Goal: Information Seeking & Learning: Check status

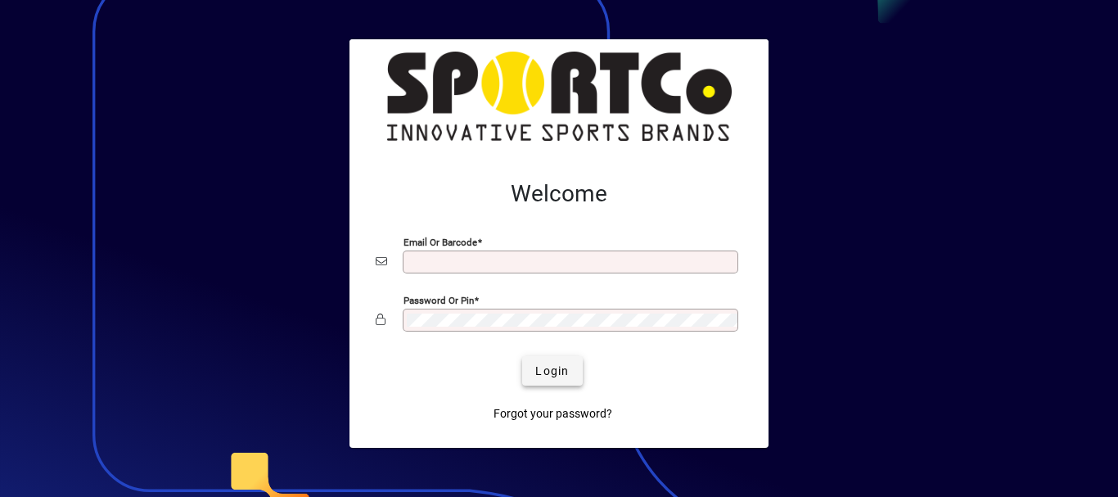
type input "**********"
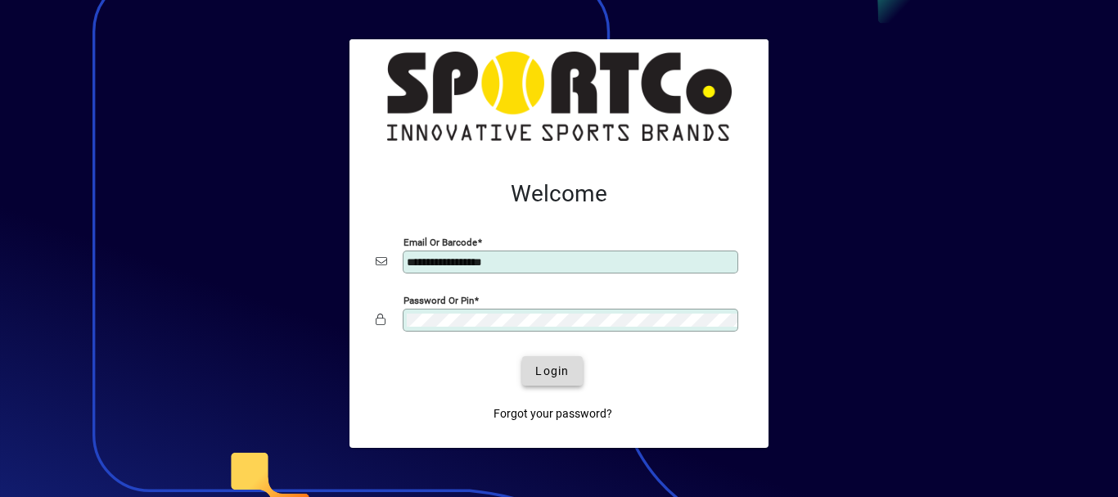
click at [540, 375] on span "Login" at bounding box center [552, 371] width 34 height 17
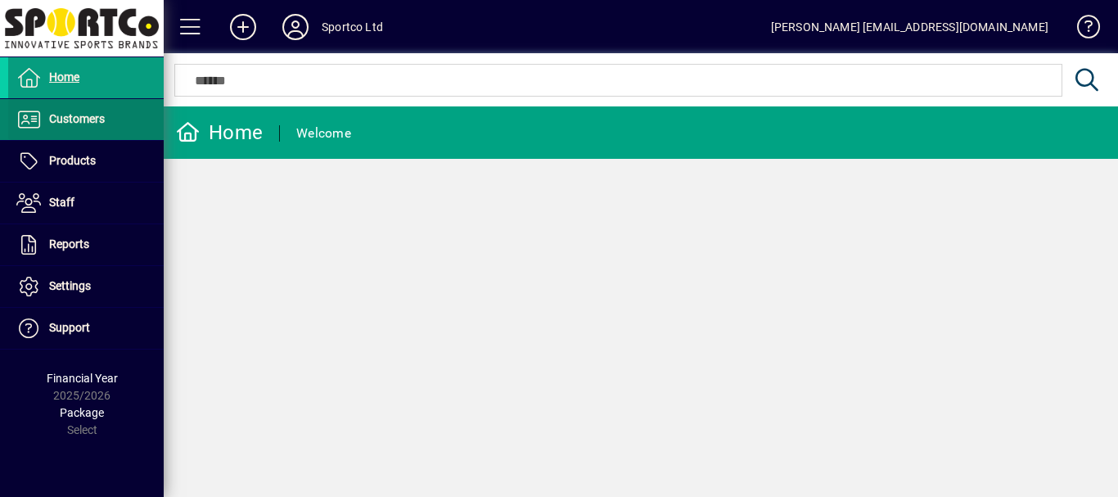
click at [80, 119] on span "Customers" at bounding box center [77, 118] width 56 height 13
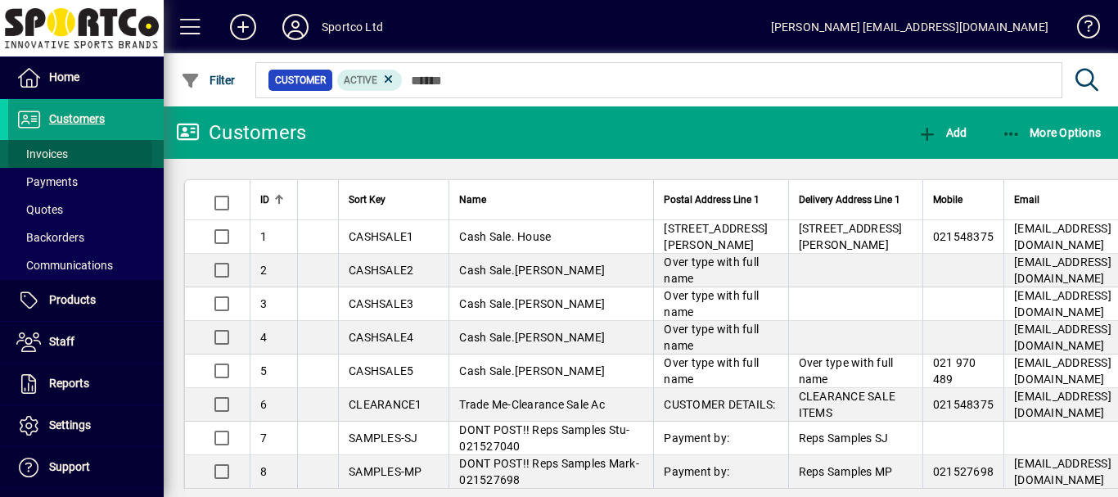
click at [47, 153] on span "Invoices" at bounding box center [42, 153] width 52 height 13
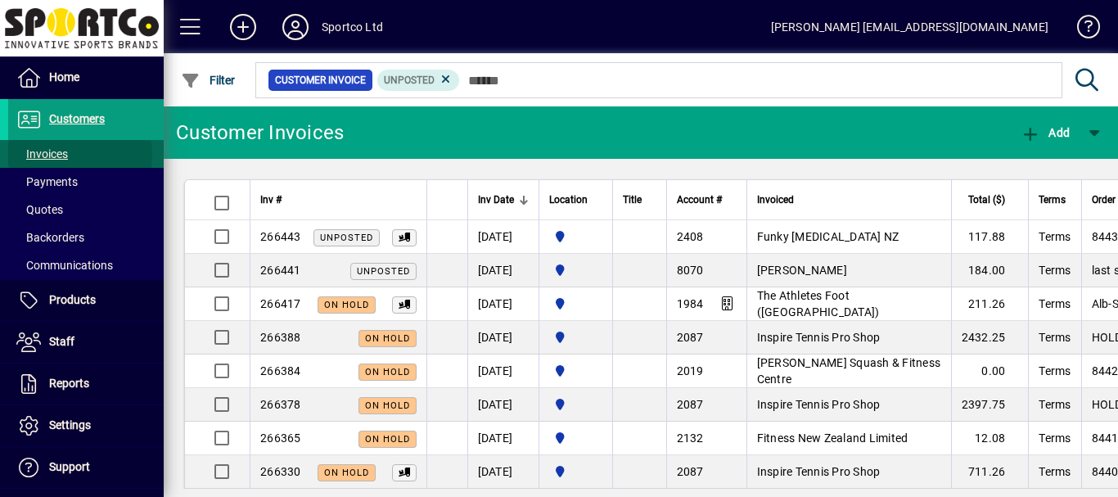
click at [52, 155] on span "Invoices" at bounding box center [42, 153] width 52 height 13
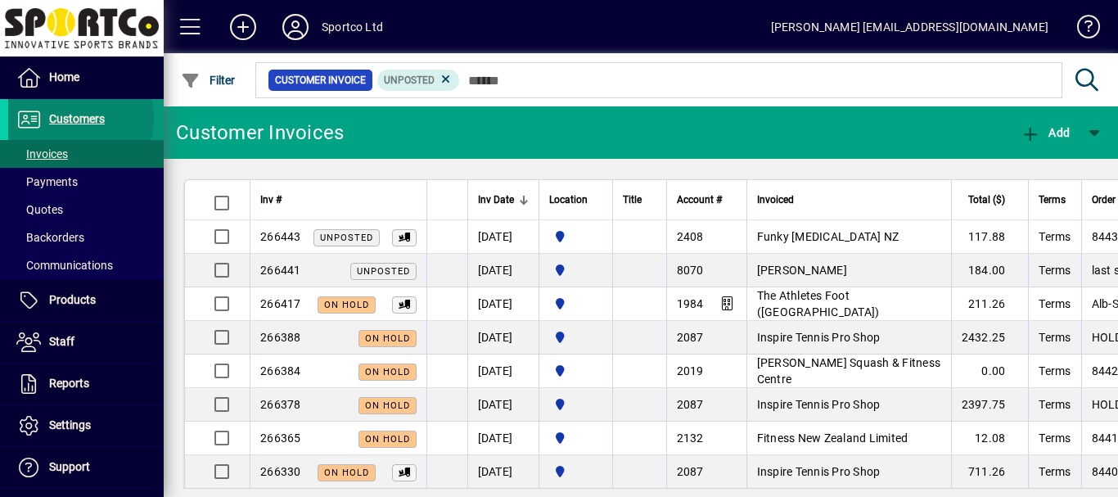
click at [68, 119] on span "Customers" at bounding box center [77, 118] width 56 height 13
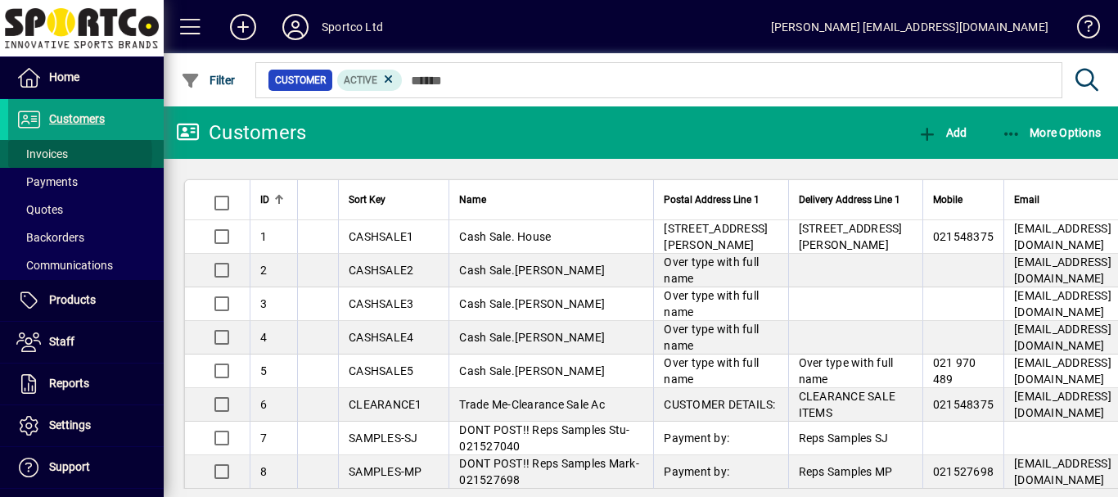
drag, startPoint x: 53, startPoint y: 154, endPoint x: 98, endPoint y: 155, distance: 45.0
click at [53, 154] on span "Invoices" at bounding box center [42, 153] width 52 height 13
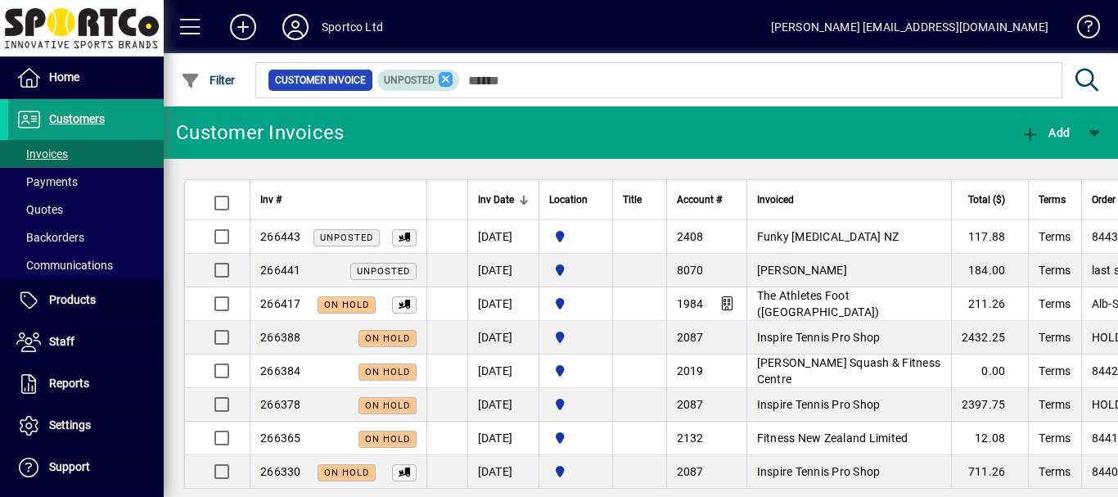
click at [446, 79] on icon at bounding box center [446, 79] width 15 height 15
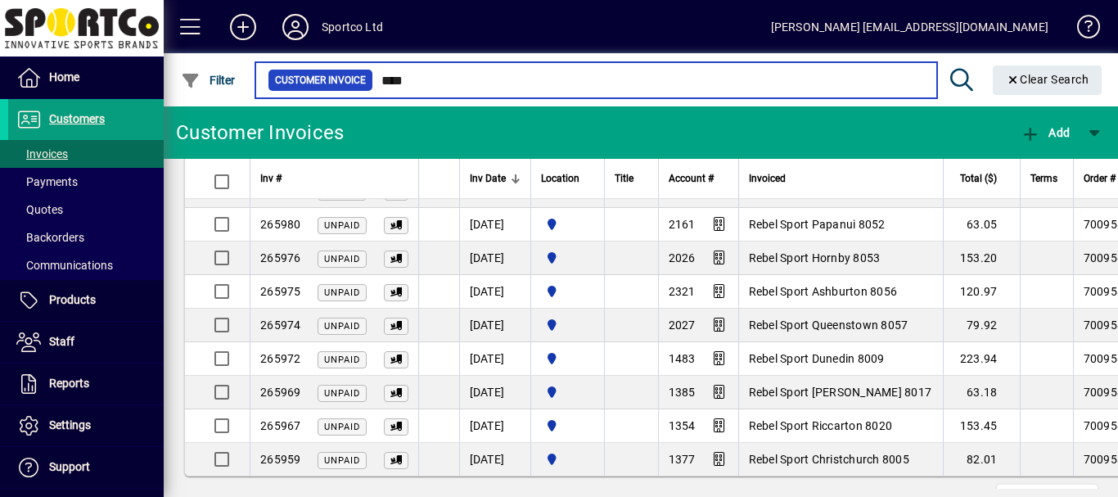
scroll to position [3153, 0]
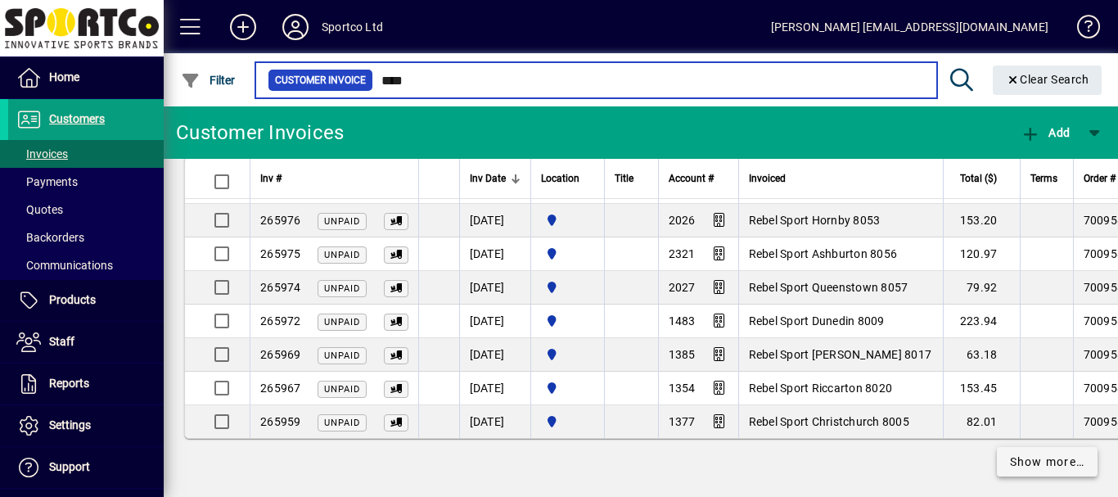
type input "****"
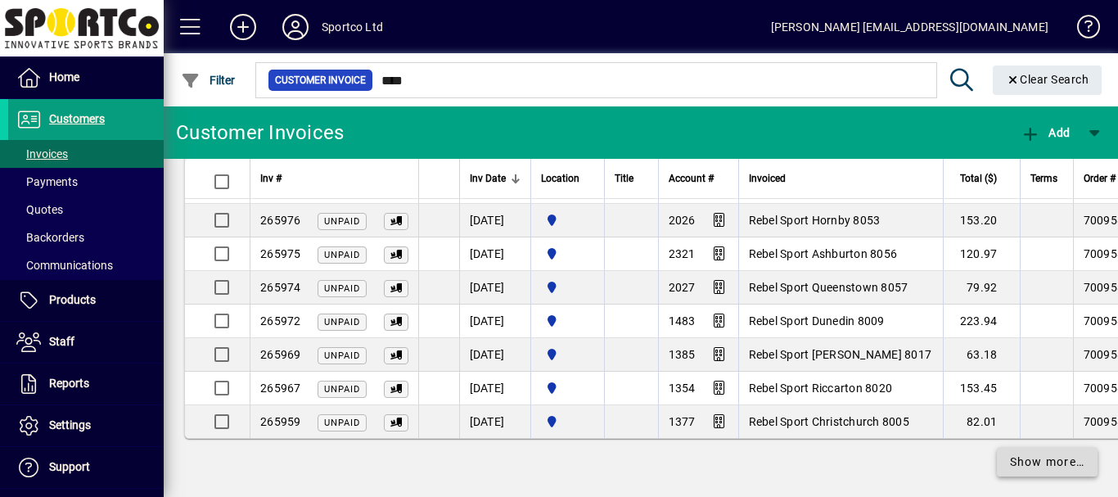
click at [1052, 453] on span "Show more…" at bounding box center [1047, 461] width 75 height 17
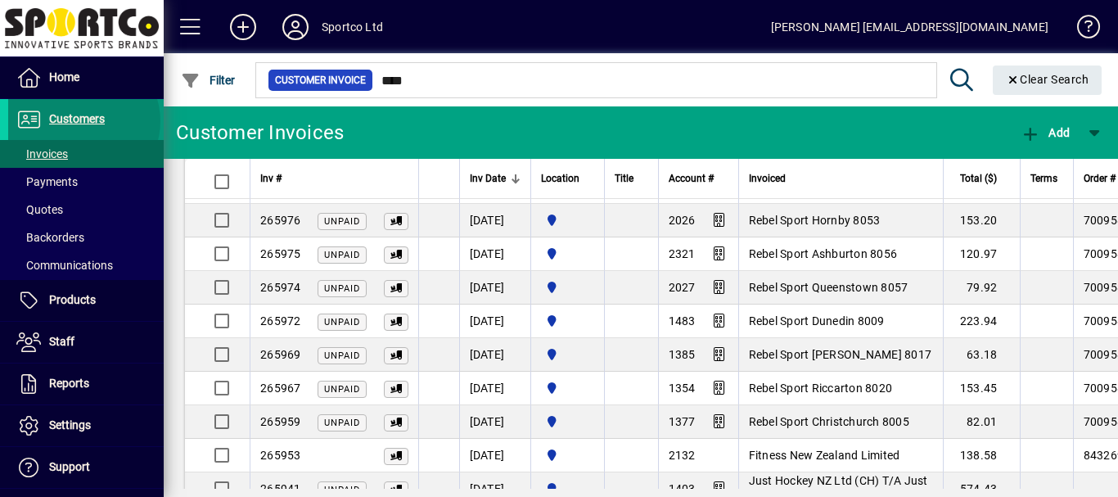
click at [83, 121] on span "Customers" at bounding box center [77, 118] width 56 height 13
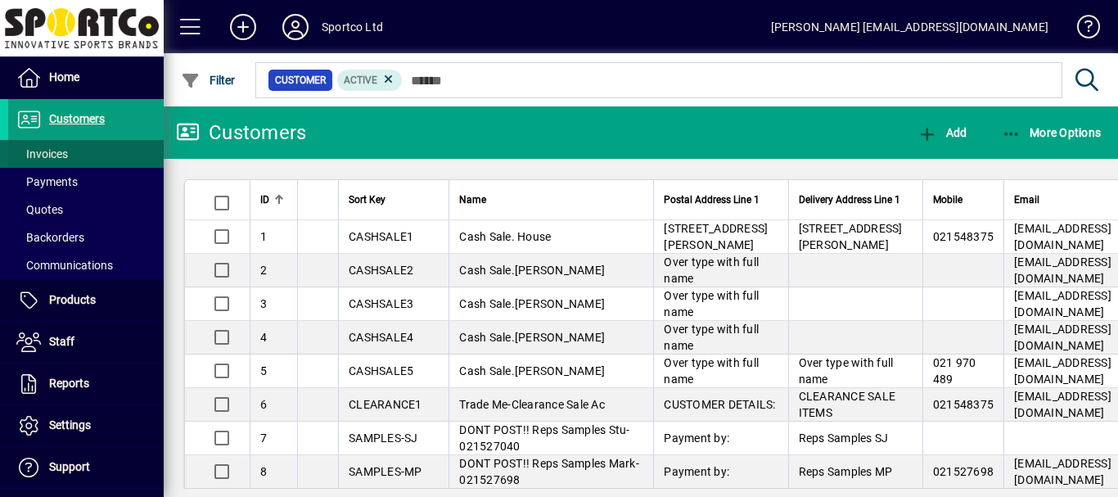
click at [55, 155] on span "Invoices" at bounding box center [42, 153] width 52 height 13
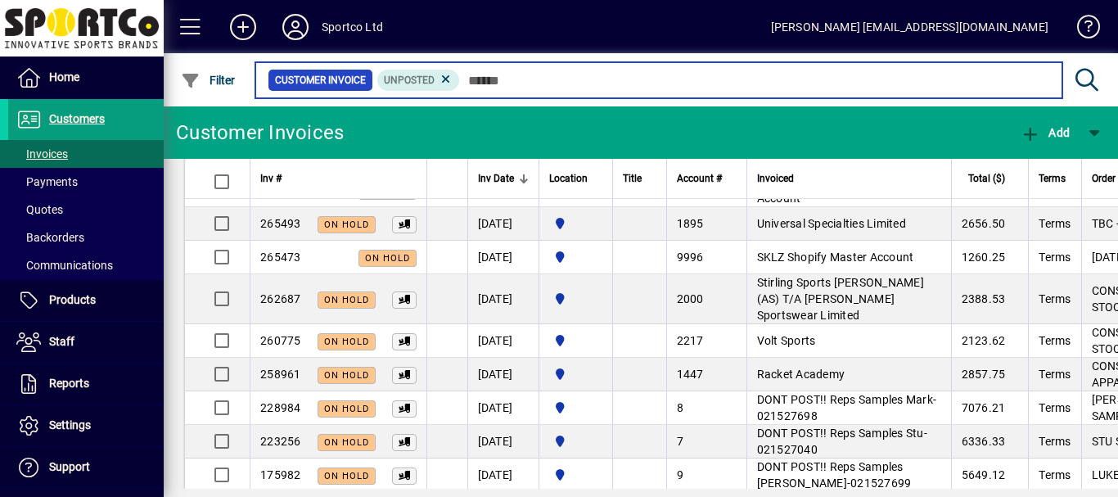
scroll to position [591, 0]
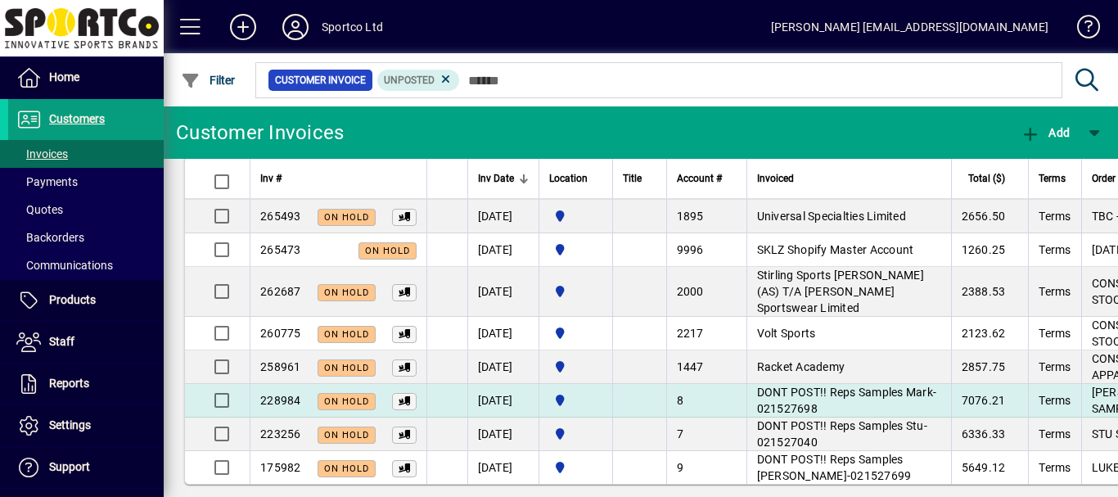
click at [829, 385] on span "DONT POST!! Reps Samples Mark-021527698" at bounding box center [847, 399] width 180 height 29
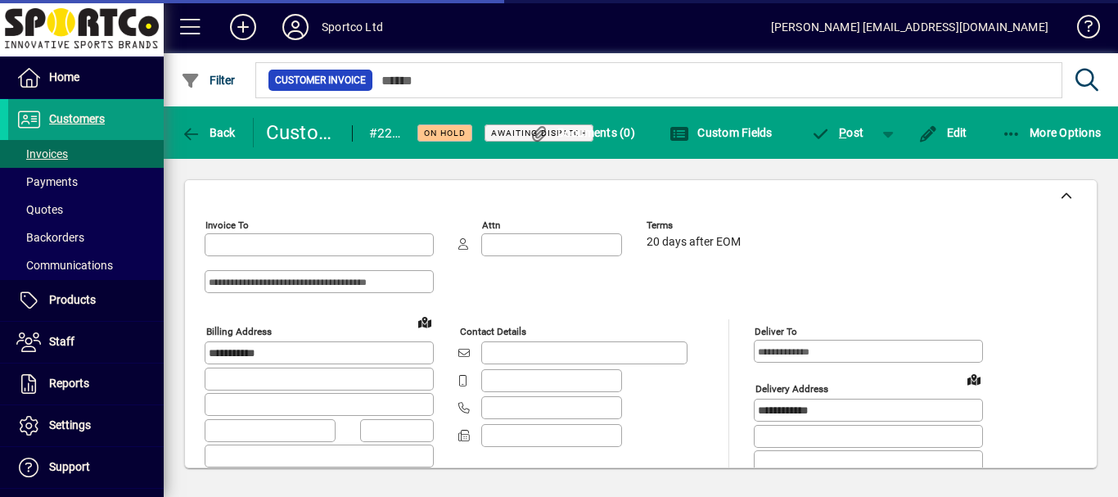
type input "**********"
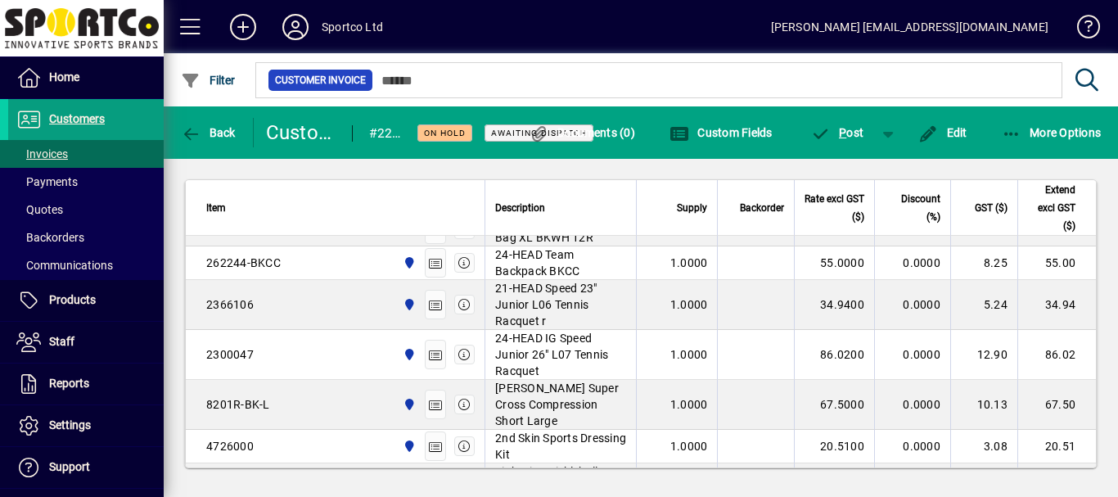
scroll to position [2144, 0]
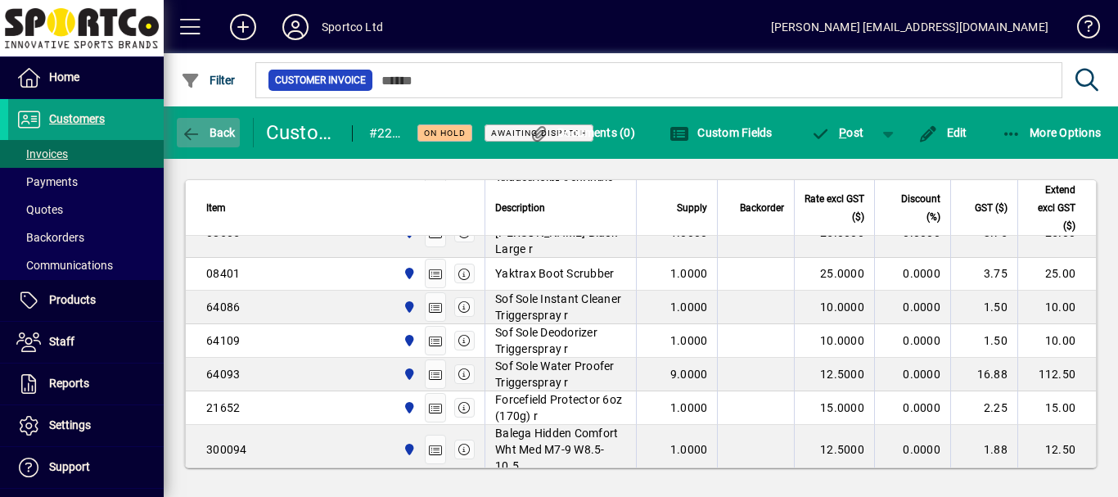
click at [206, 129] on span "Back" at bounding box center [208, 132] width 55 height 13
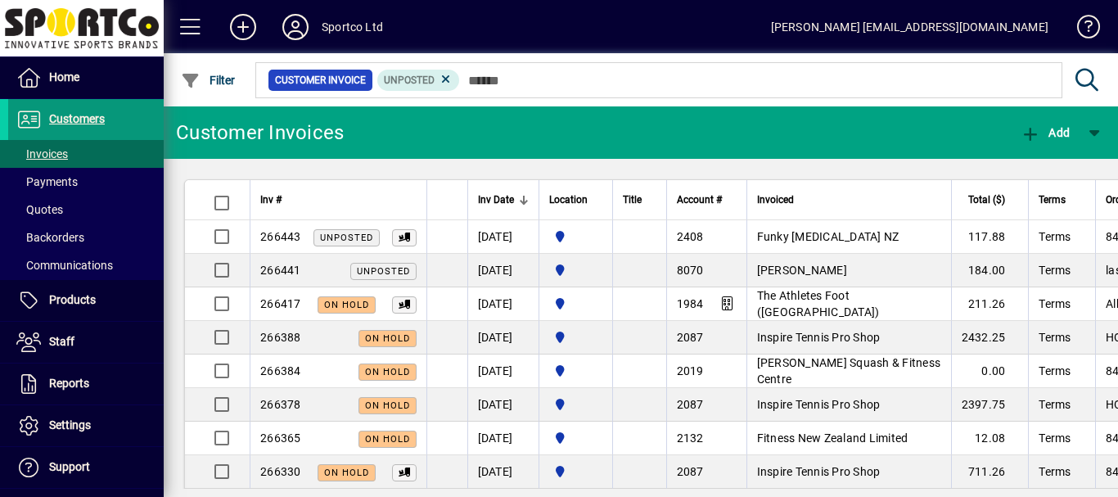
click at [66, 118] on span "Customers" at bounding box center [77, 118] width 56 height 13
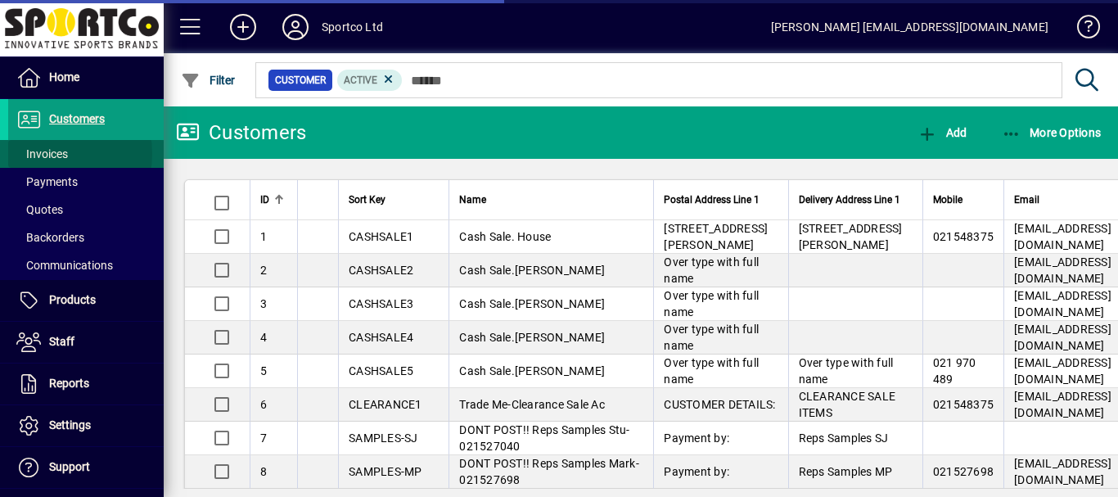
click at [40, 154] on span "Invoices" at bounding box center [42, 153] width 52 height 13
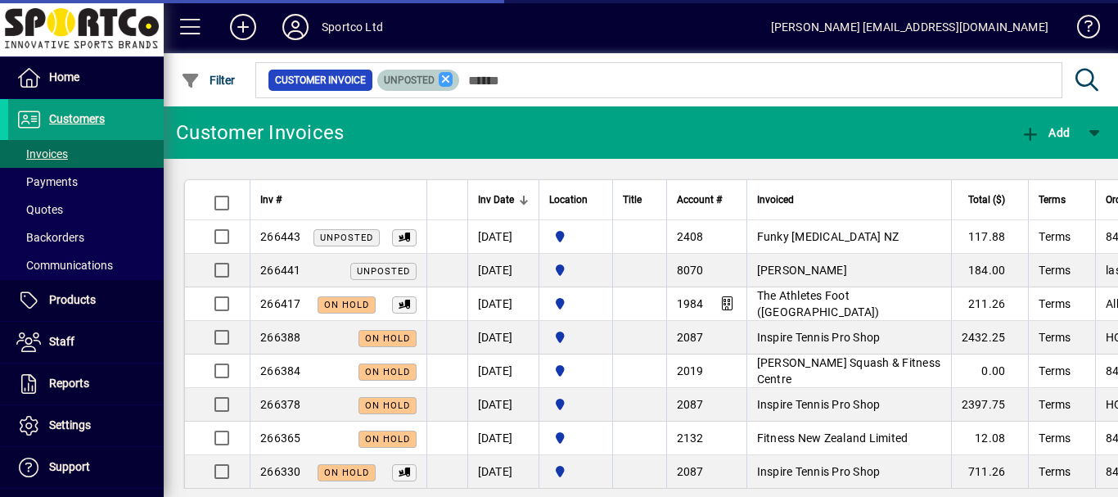
click at [444, 79] on icon at bounding box center [446, 79] width 15 height 15
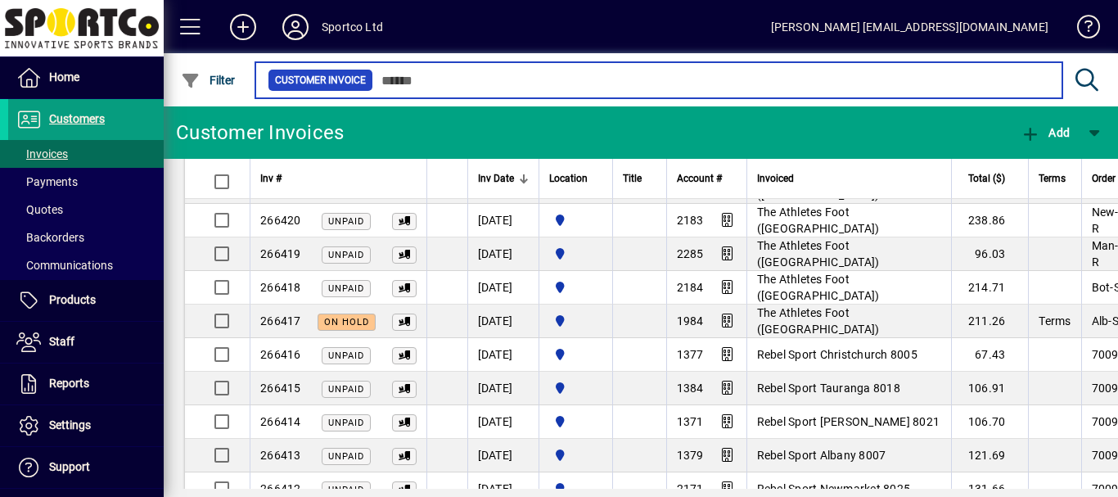
scroll to position [764, 0]
